Goal: Check status

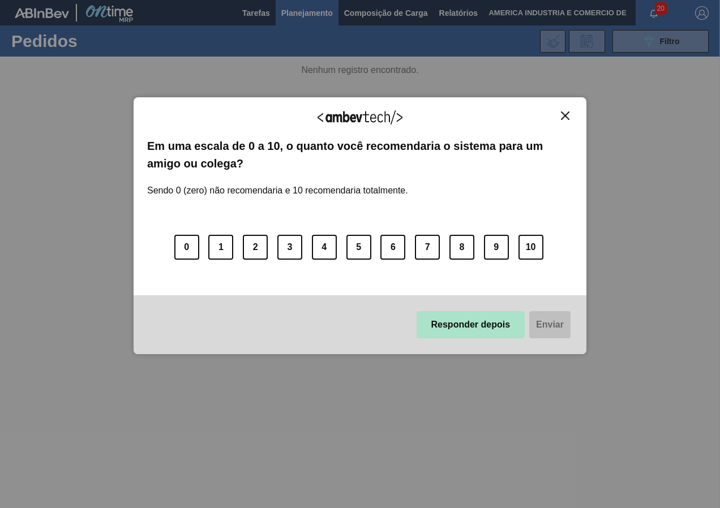
click at [459, 324] on button "Responder depois" at bounding box center [470, 324] width 109 height 27
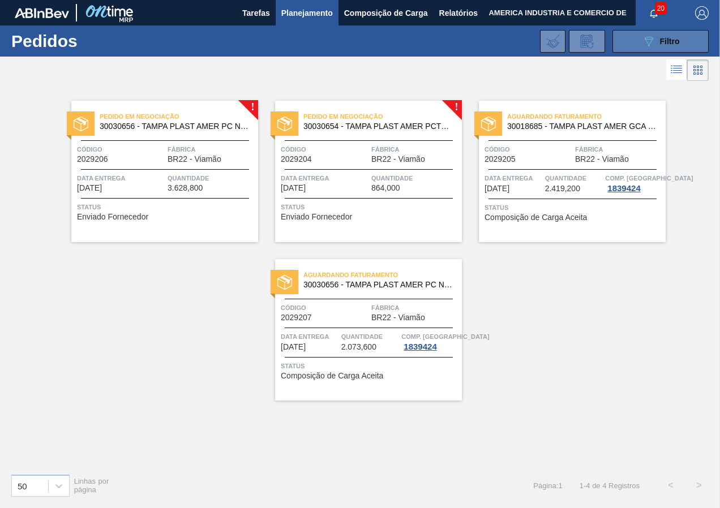
click at [638, 37] on button "089F7B8B-B2A5-4AFE-B5C0-19BA573D28AC Filtro" at bounding box center [660, 41] width 96 height 23
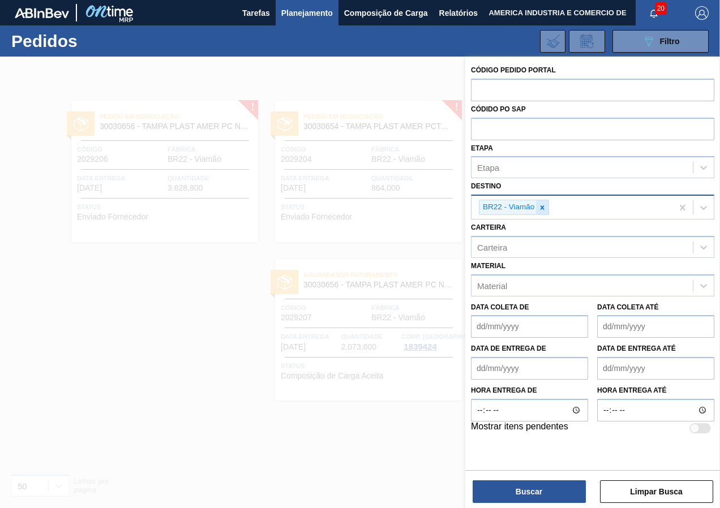
click at [544, 208] on icon at bounding box center [542, 208] width 8 height 8
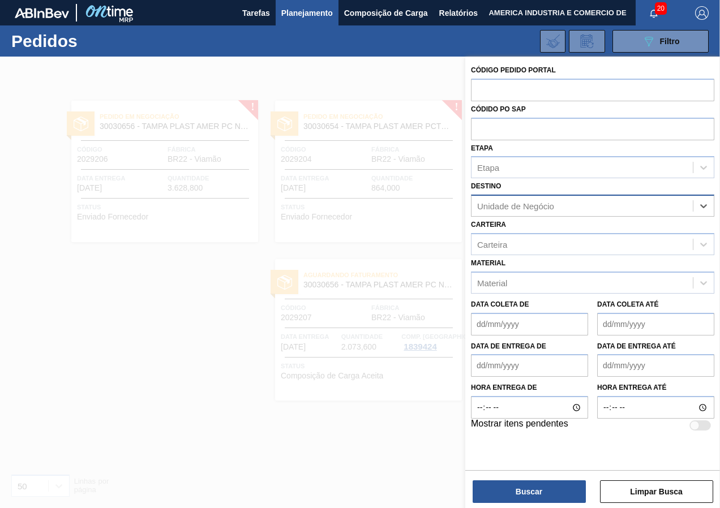
click at [543, 208] on div "Unidade de Negócio" at bounding box center [515, 206] width 77 height 10
type input "curitibana"
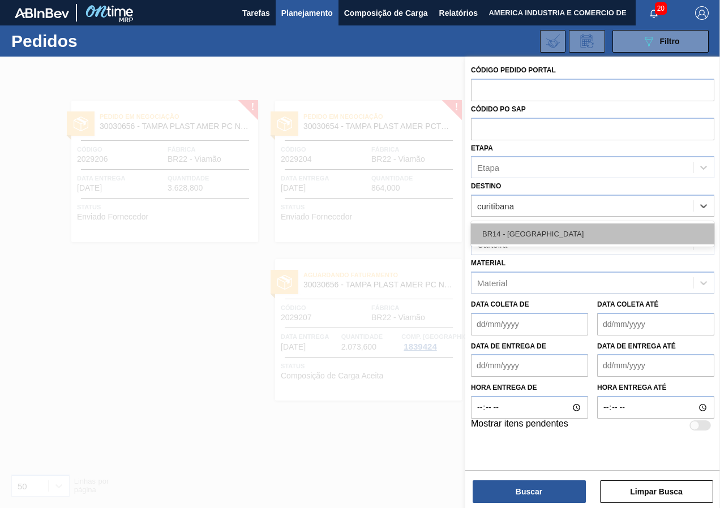
click at [527, 226] on div "BR14 - [GEOGRAPHIC_DATA]" at bounding box center [592, 233] width 243 height 21
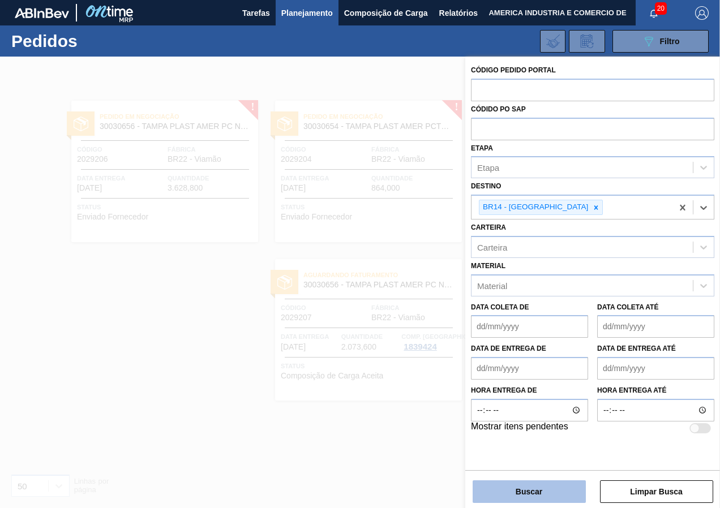
click at [543, 493] on button "Buscar" at bounding box center [528, 491] width 113 height 23
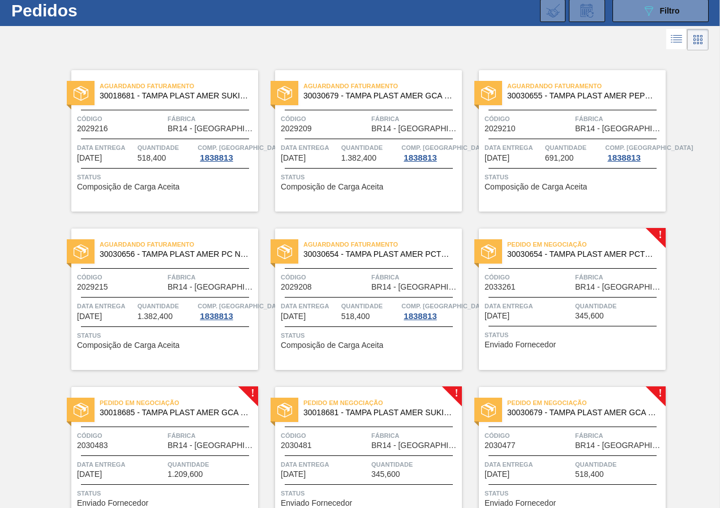
scroll to position [25, 0]
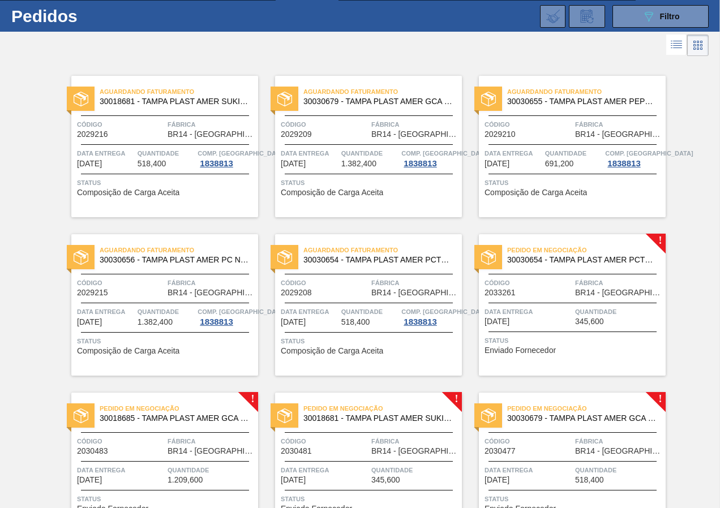
click at [11, 209] on div "Aguardando Faturamento 30018681 - TAMPA PLAST AMER SUKITA S/LINER Código 202921…" at bounding box center [360, 376] width 720 height 634
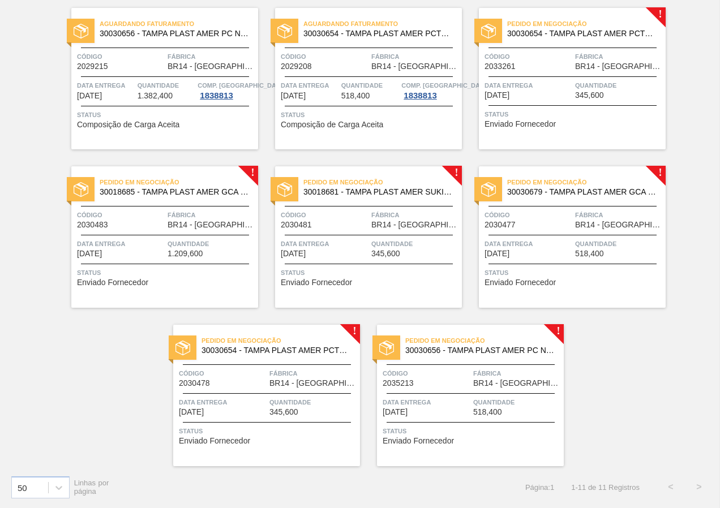
click at [185, 247] on span "Quantidade" at bounding box center [211, 243] width 88 height 11
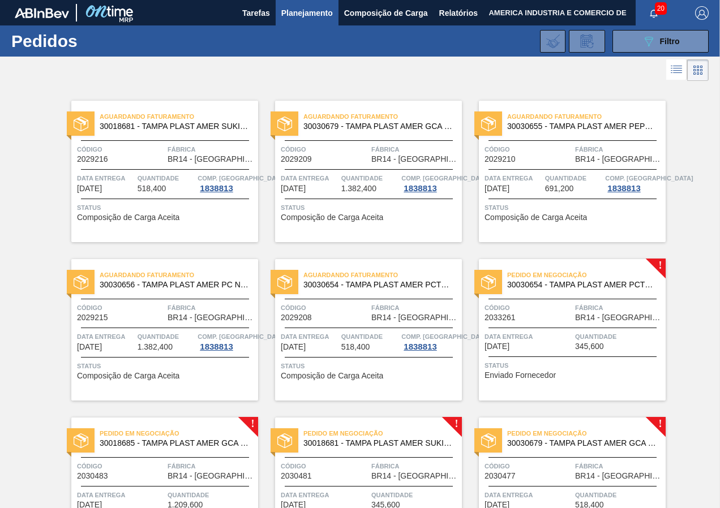
scroll to position [251, 0]
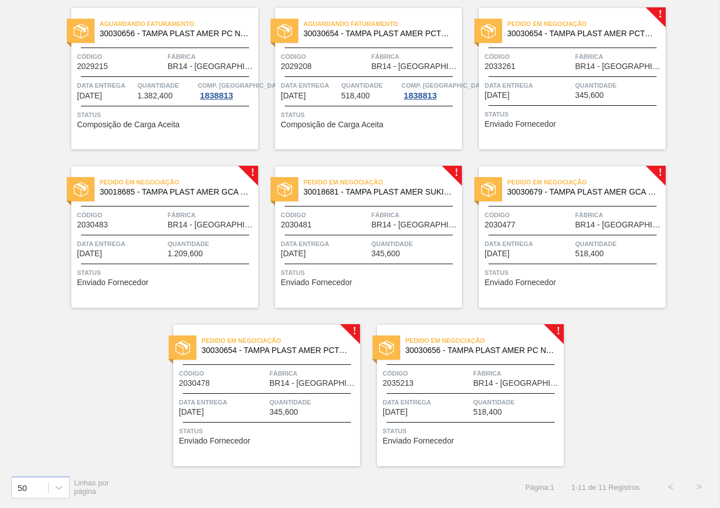
click at [633, 290] on div "Pedido em Negociação 30030679 - TAMPA PLAST AMER GCA ZERO NIV24 Código 2030477 …" at bounding box center [572, 236] width 187 height 141
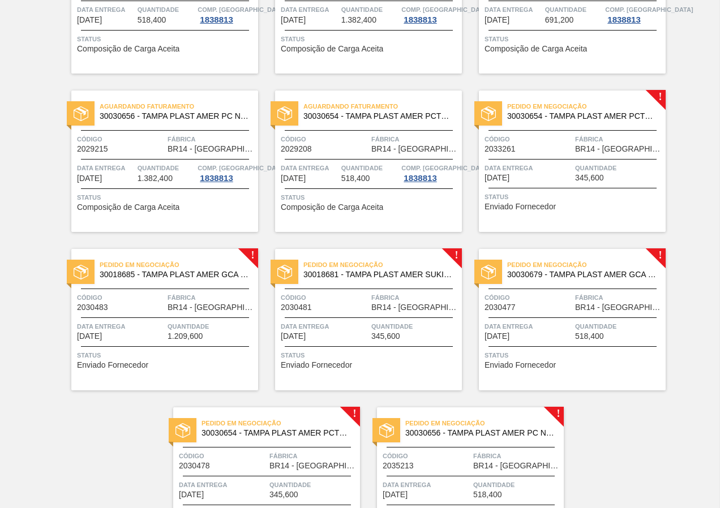
scroll to position [251, 0]
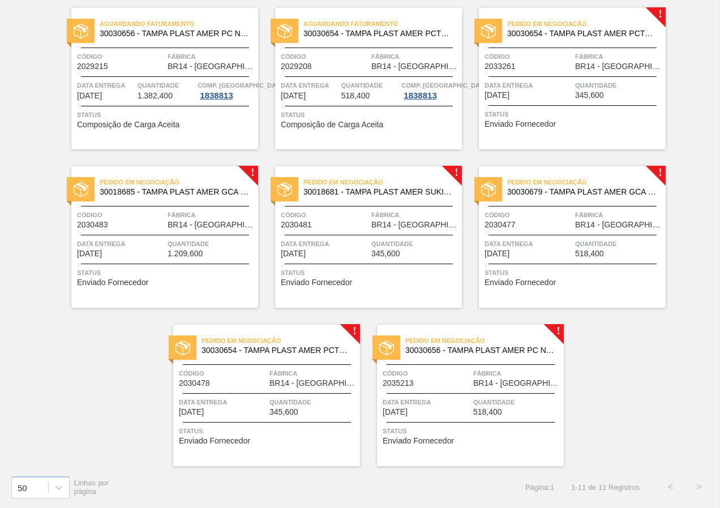
click at [455, 428] on span "Status" at bounding box center [471, 430] width 178 height 11
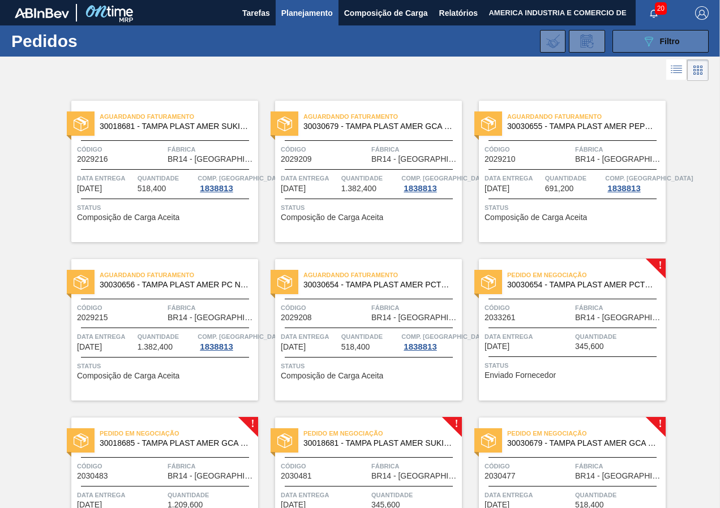
click at [644, 44] on icon "089F7B8B-B2A5-4AFE-B5C0-19BA573D28AC" at bounding box center [649, 42] width 14 height 14
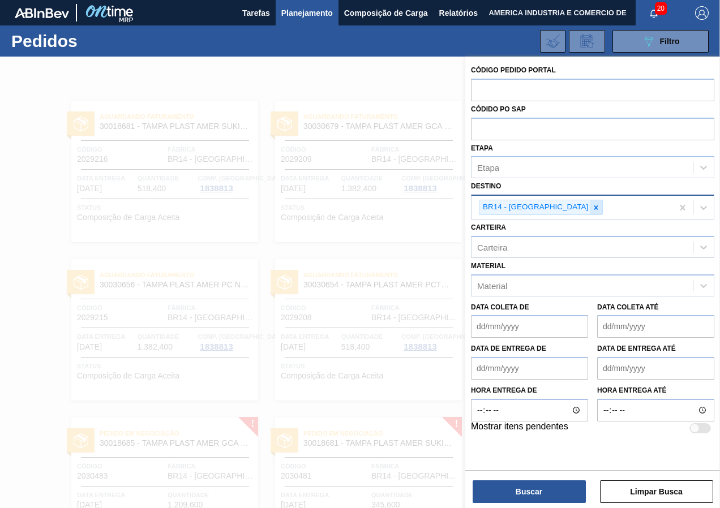
click at [594, 205] on icon at bounding box center [596, 207] width 4 height 4
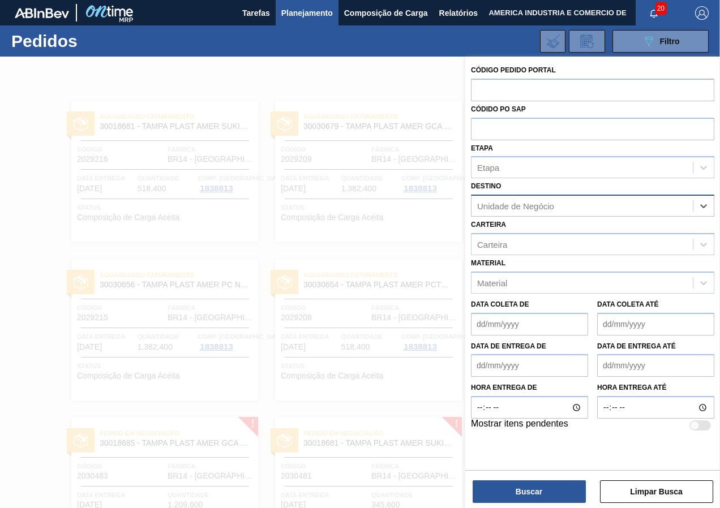
click at [551, 206] on div "Unidade de Negócio" at bounding box center [515, 206] width 77 height 10
type input "sapucaia"
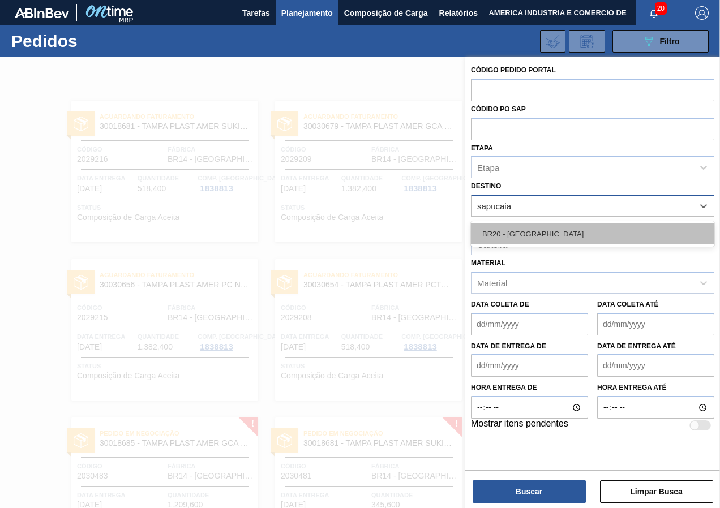
click at [521, 235] on div "BR20 - [GEOGRAPHIC_DATA]" at bounding box center [592, 233] width 243 height 21
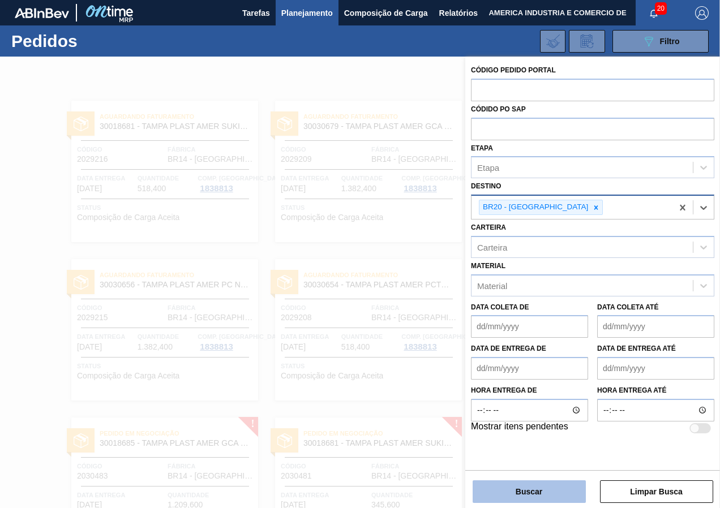
click at [551, 497] on button "Buscar" at bounding box center [528, 491] width 113 height 23
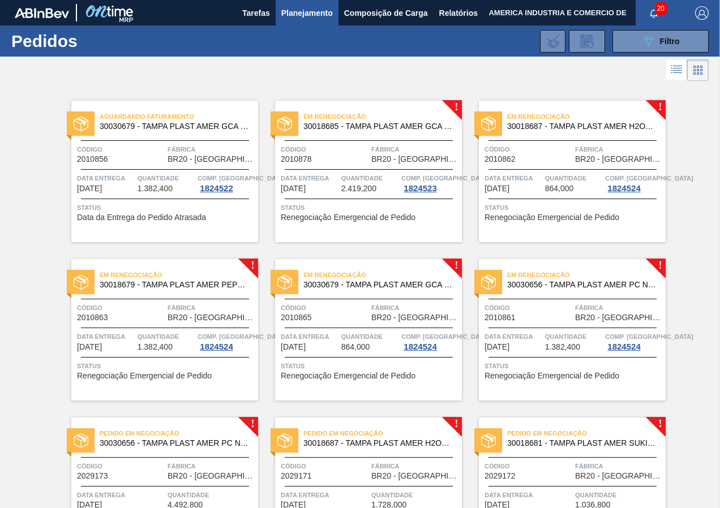
click at [387, 209] on span "Status" at bounding box center [370, 207] width 178 height 11
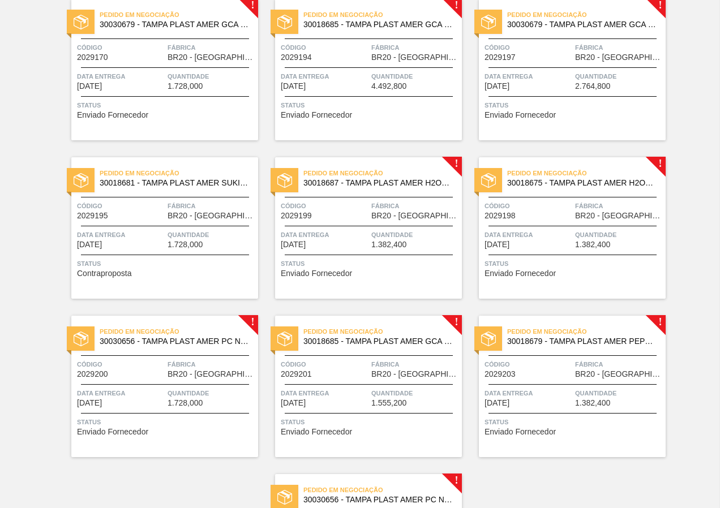
scroll to position [726, 0]
